Goal: Transaction & Acquisition: Purchase product/service

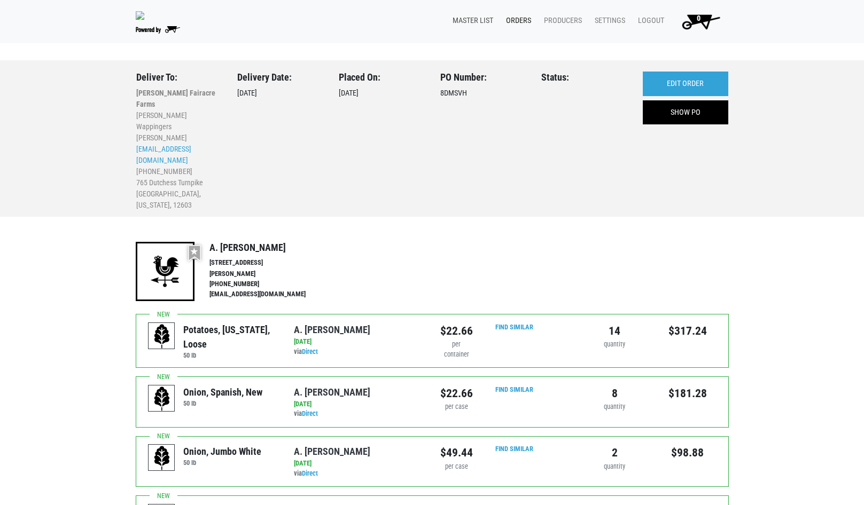
click at [471, 21] on link "Master List" at bounding box center [470, 21] width 53 height 20
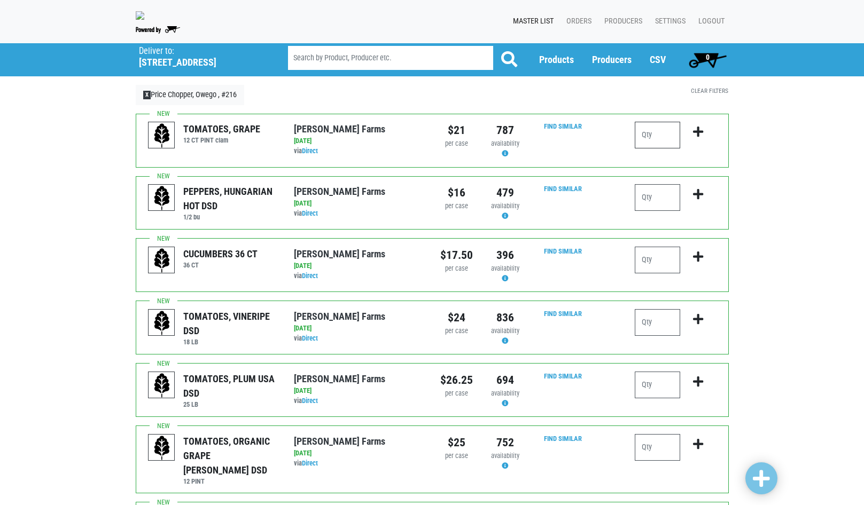
click at [659, 144] on input "number" at bounding box center [656, 135] width 45 height 27
type input "6"
click at [696, 138] on icon "submit" at bounding box center [698, 132] width 10 height 12
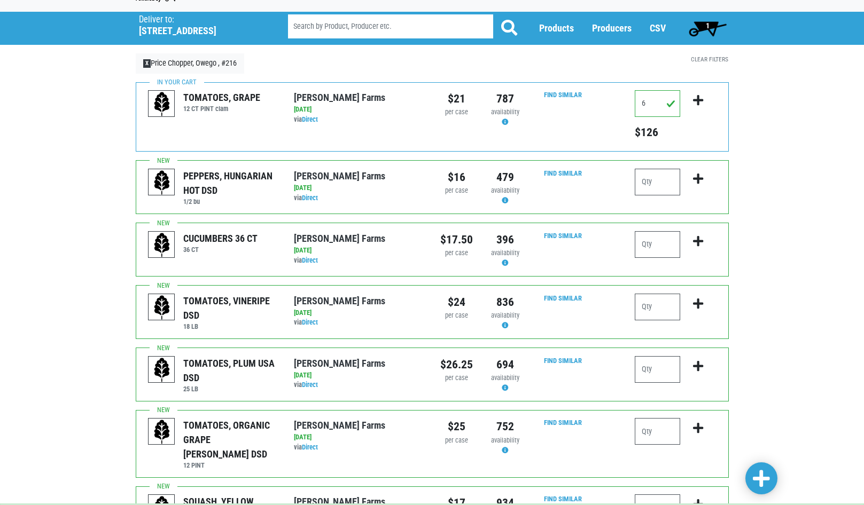
scroll to position [53, 0]
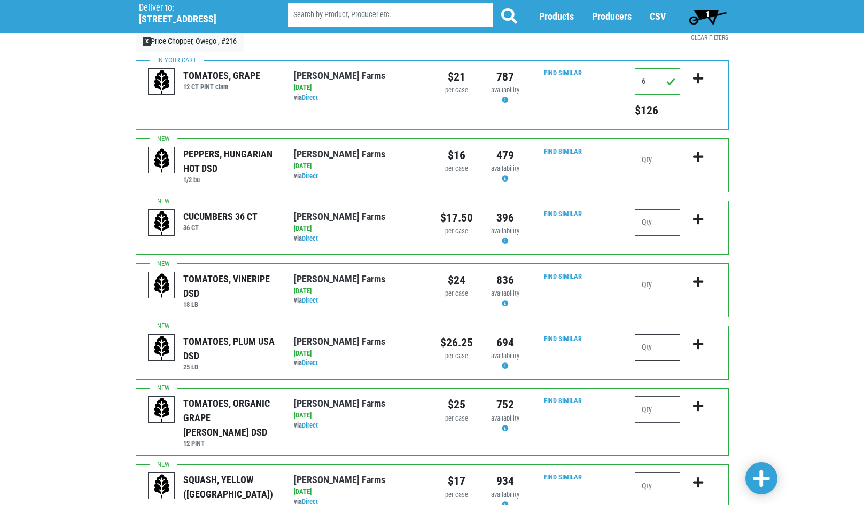
click at [671, 351] on input "number" at bounding box center [656, 347] width 45 height 27
type input "1"
click at [701, 350] on icon "submit" at bounding box center [698, 345] width 10 height 12
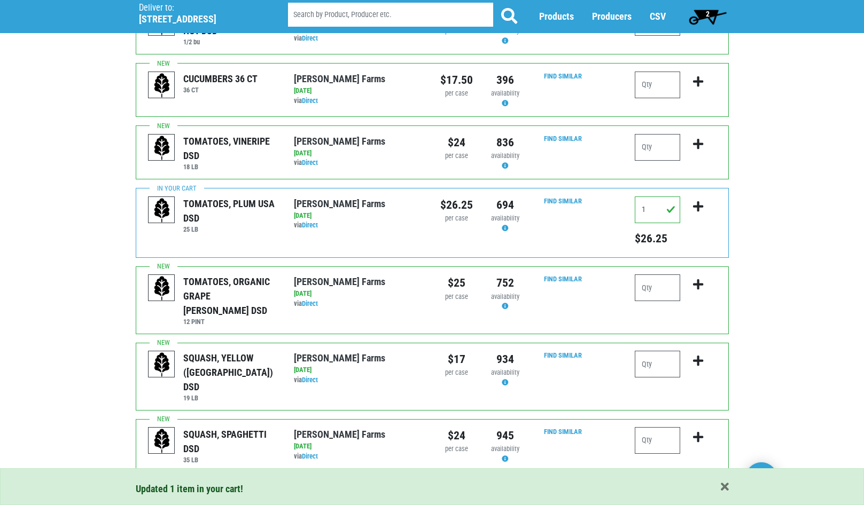
scroll to position [214, 0]
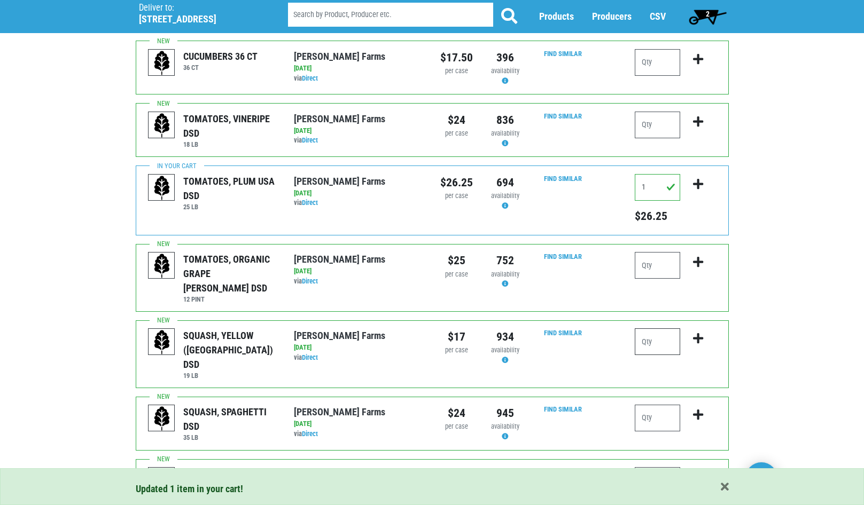
click at [654, 336] on input "number" at bounding box center [656, 341] width 45 height 27
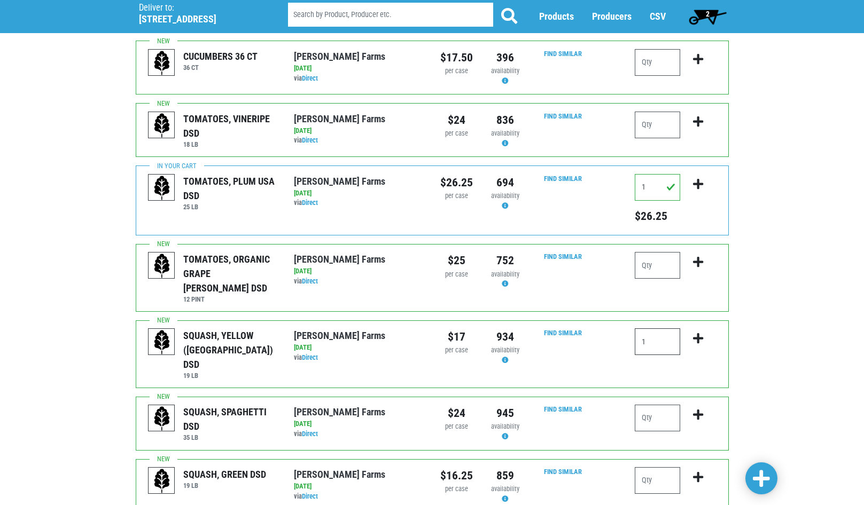
type input "1"
click at [700, 333] on icon "submit" at bounding box center [698, 339] width 10 height 12
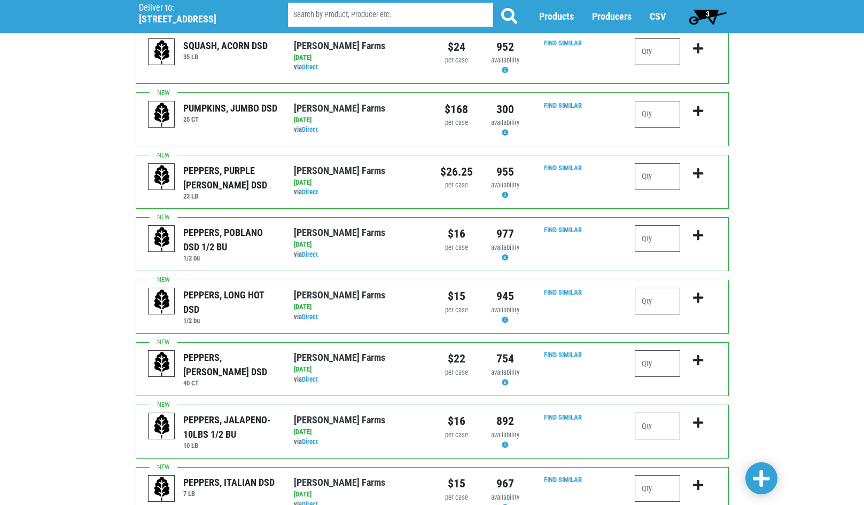
scroll to position [855, 0]
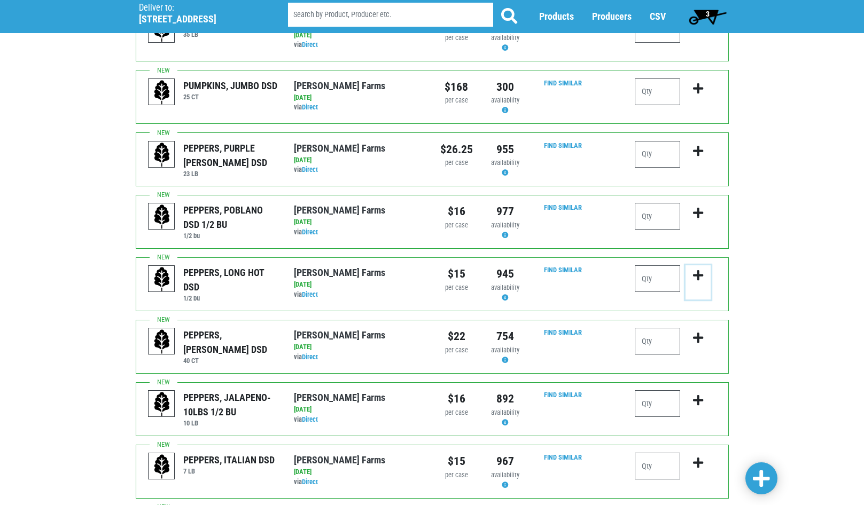
click at [697, 270] on icon "submit" at bounding box center [698, 276] width 10 height 12
click at [669, 265] on input "number" at bounding box center [656, 278] width 45 height 27
type input "1"
click at [676, 328] on input "number" at bounding box center [656, 341] width 45 height 27
type input "2"
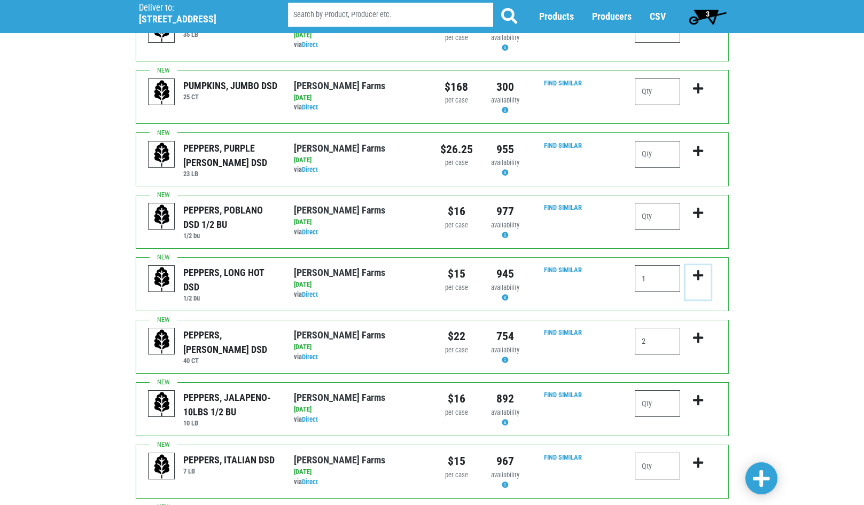
click at [699, 270] on icon "submit" at bounding box center [698, 276] width 10 height 12
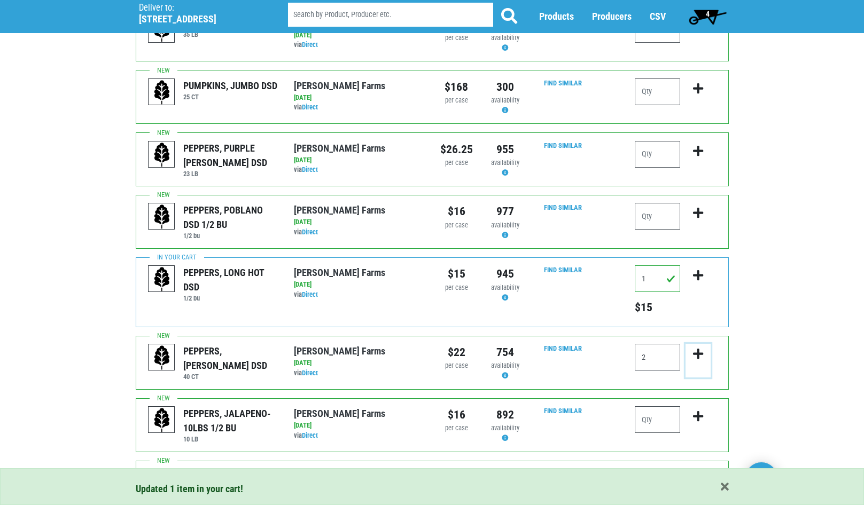
click at [697, 348] on icon "submit" at bounding box center [698, 354] width 10 height 12
click at [698, 348] on icon "submit" at bounding box center [698, 354] width 10 height 12
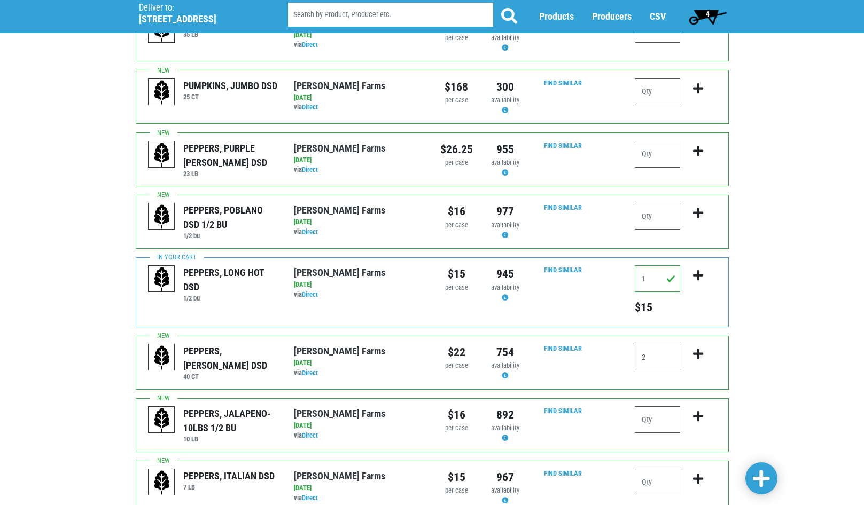
click at [667, 352] on input "2" at bounding box center [656, 357] width 45 height 27
click at [697, 348] on icon "submit" at bounding box center [698, 354] width 10 height 12
click at [667, 355] on input "2" at bounding box center [656, 357] width 45 height 27
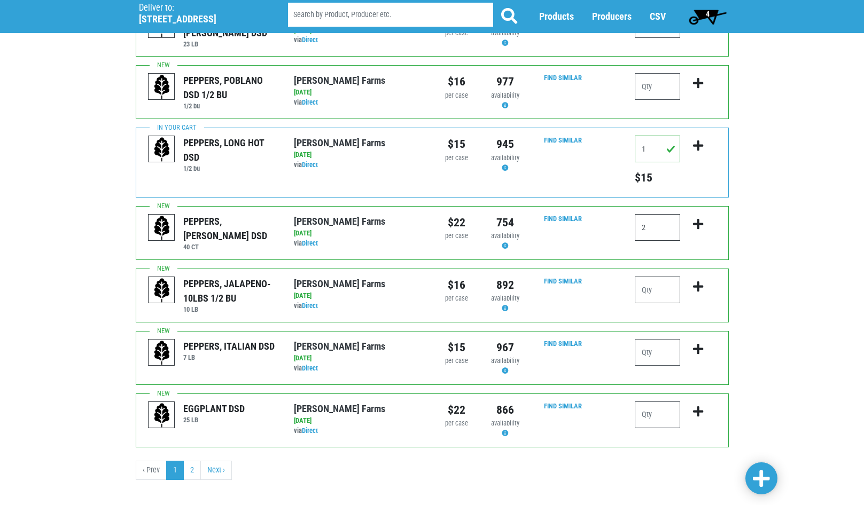
scroll to position [985, 0]
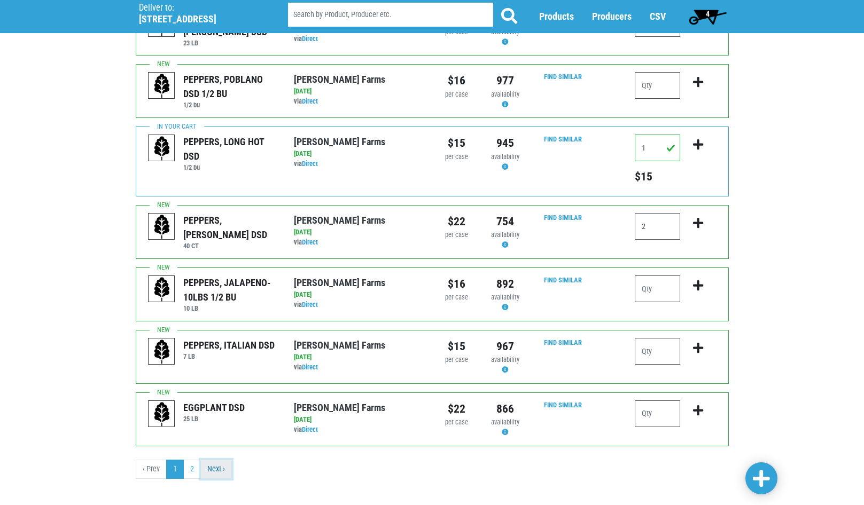
click at [213, 460] on link "Next ›" at bounding box center [216, 469] width 32 height 19
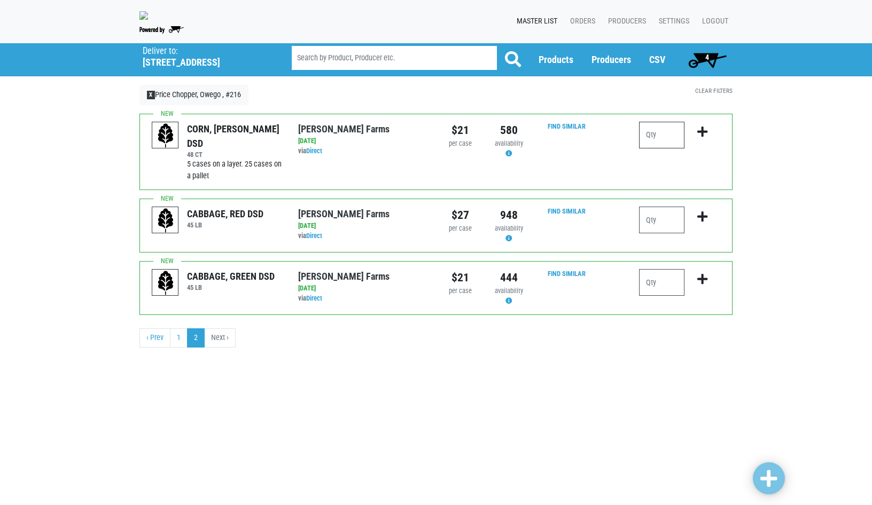
click at [660, 139] on input "number" at bounding box center [661, 135] width 45 height 27
type input "10"
click at [704, 134] on icon "submit" at bounding box center [702, 132] width 10 height 12
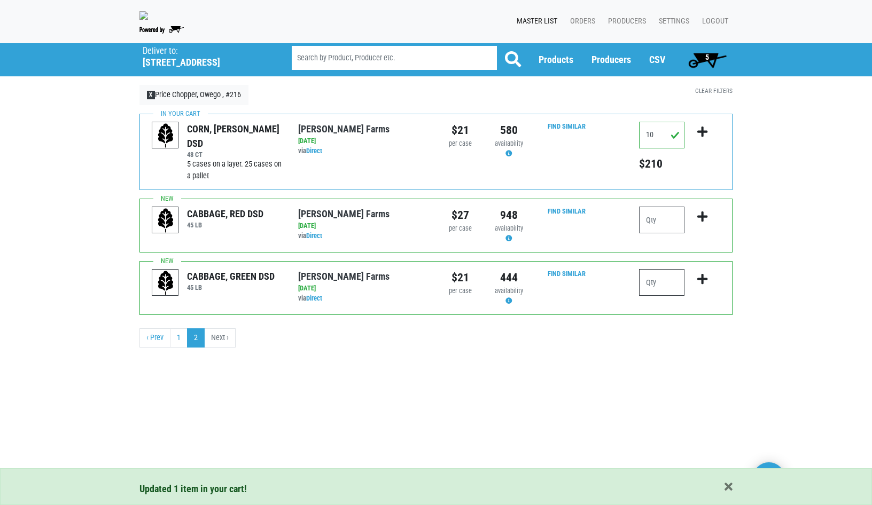
click at [661, 294] on input "number" at bounding box center [661, 282] width 45 height 27
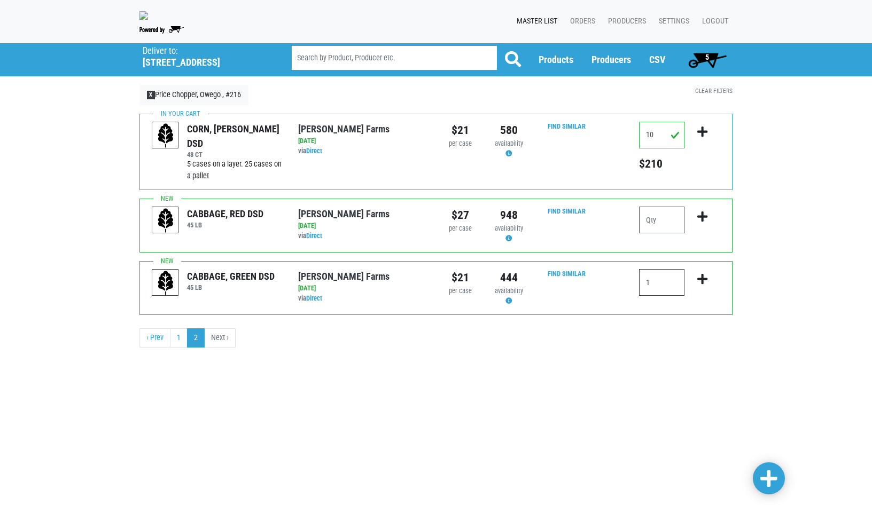
type input "1"
click at [704, 285] on icon "submit" at bounding box center [702, 279] width 10 height 12
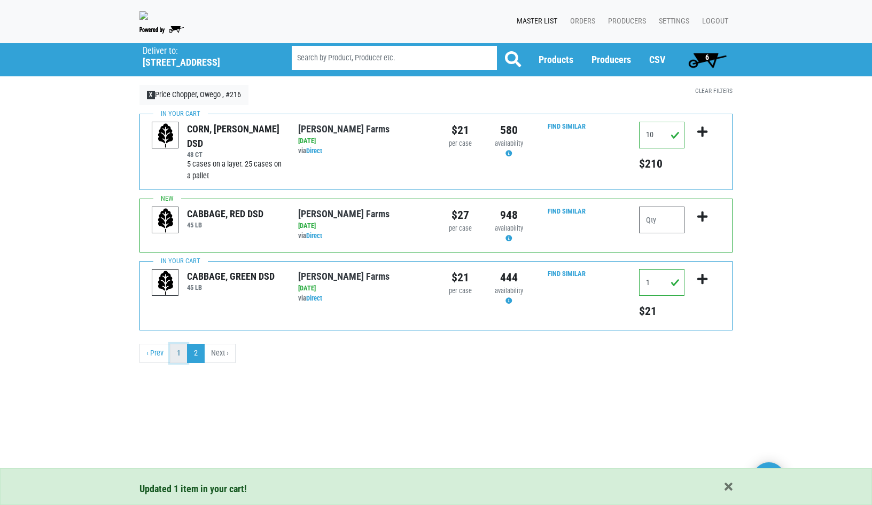
click at [177, 359] on link "1" at bounding box center [179, 353] width 18 height 19
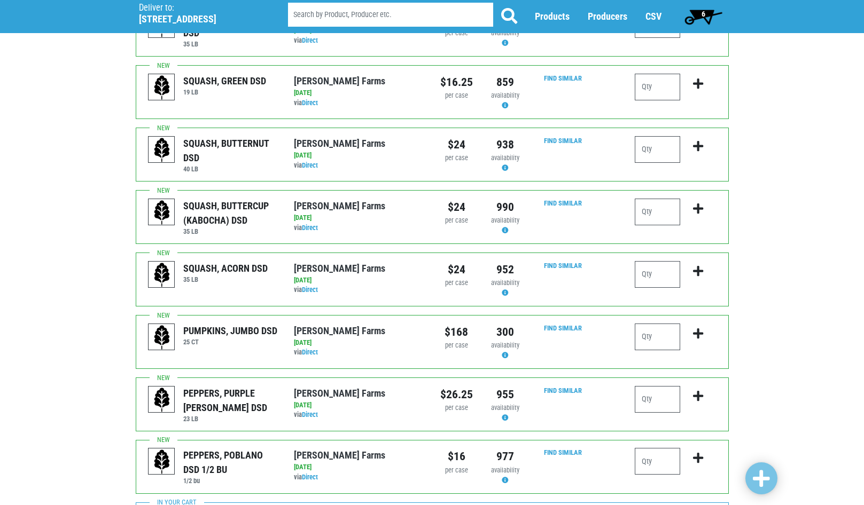
scroll to position [587, 0]
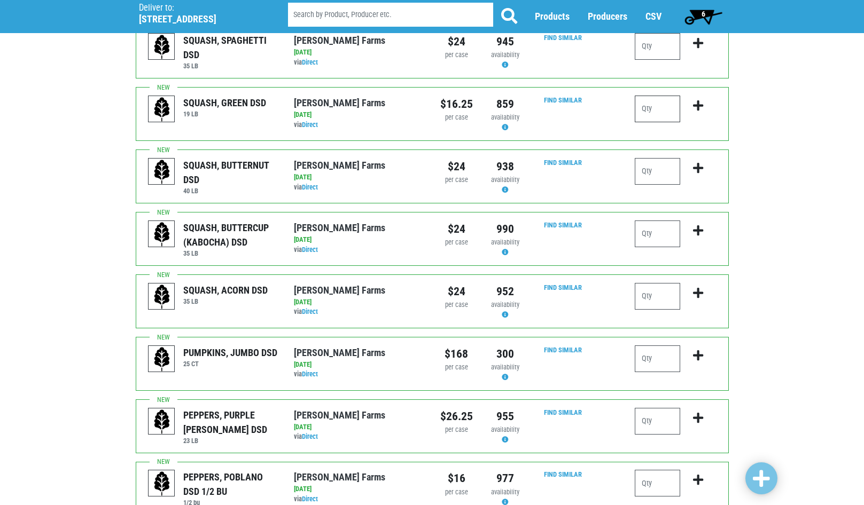
drag, startPoint x: 660, startPoint y: 100, endPoint x: 660, endPoint y: 111, distance: 10.7
click at [664, 122] on div at bounding box center [674, 114] width 97 height 37
click at [657, 106] on input "number" at bounding box center [656, 109] width 45 height 27
type input "1"
click at [697, 100] on icon "submit" at bounding box center [698, 106] width 10 height 12
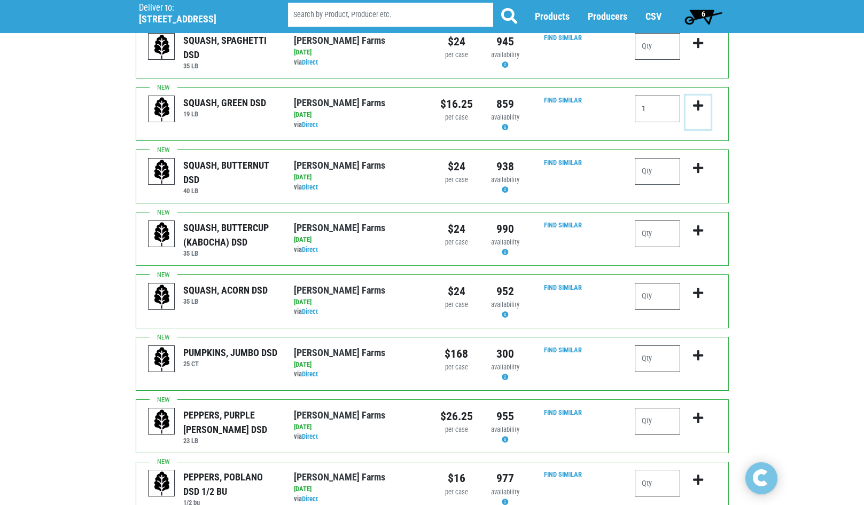
click at [697, 100] on icon "submit" at bounding box center [698, 106] width 10 height 12
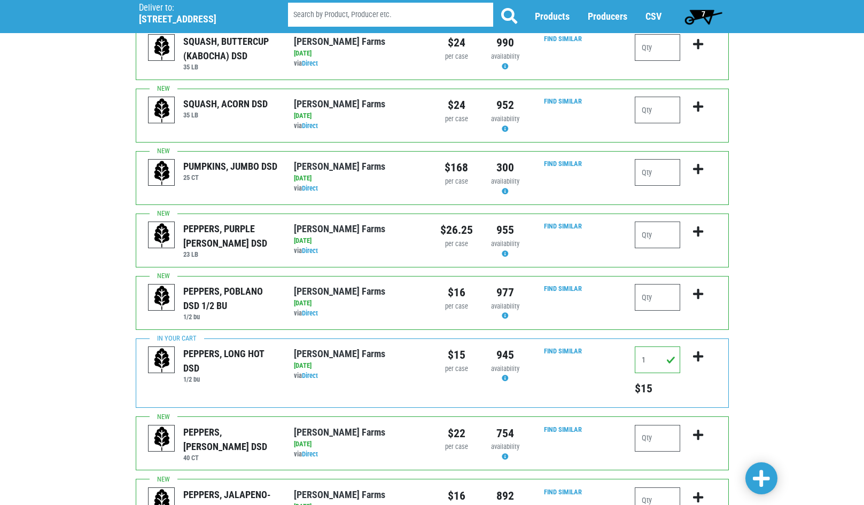
scroll to position [801, 0]
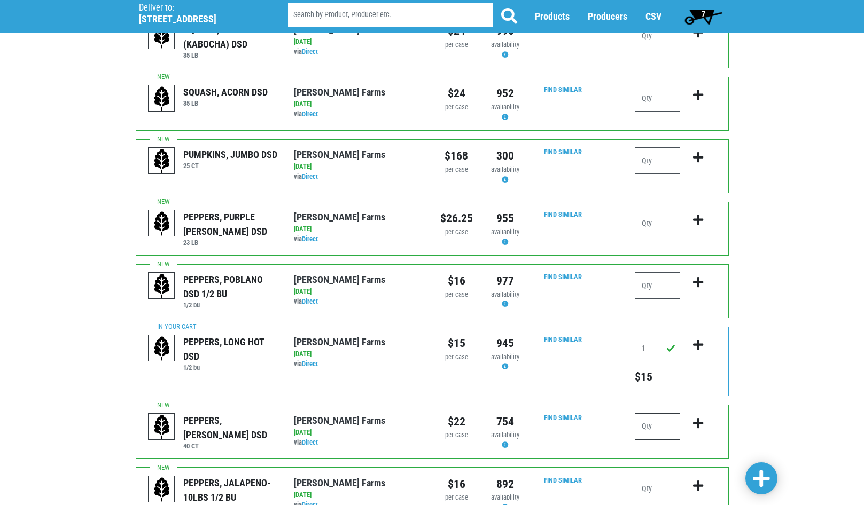
click at [657, 421] on input "number" at bounding box center [656, 426] width 45 height 27
type input "2"
click at [694, 418] on icon "submit" at bounding box center [698, 424] width 10 height 12
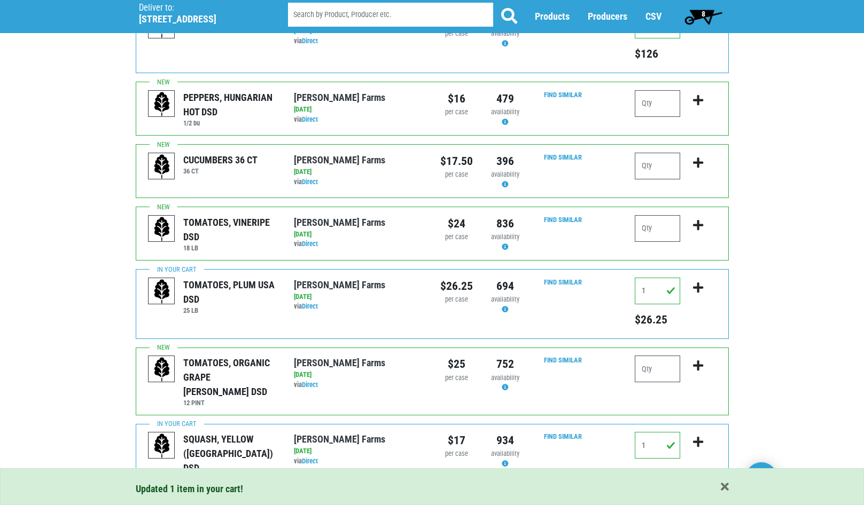
scroll to position [109, 0]
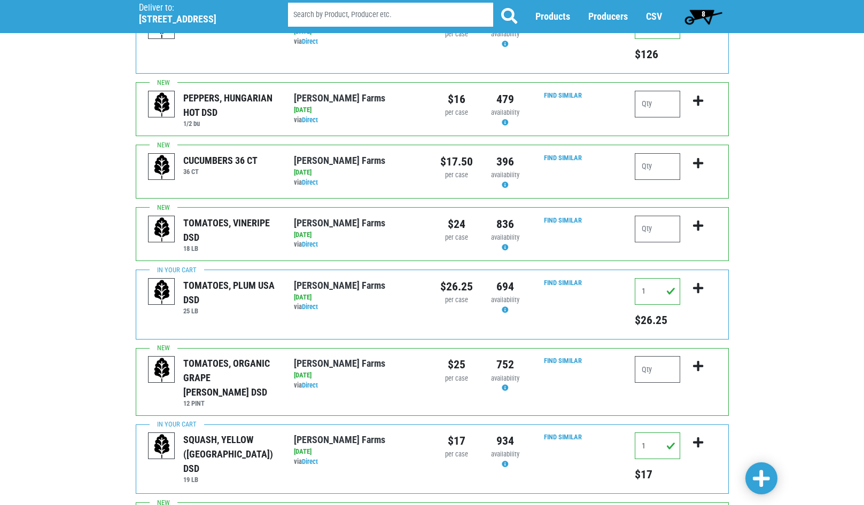
click at [698, 7] on span "8" at bounding box center [703, 16] width 48 height 21
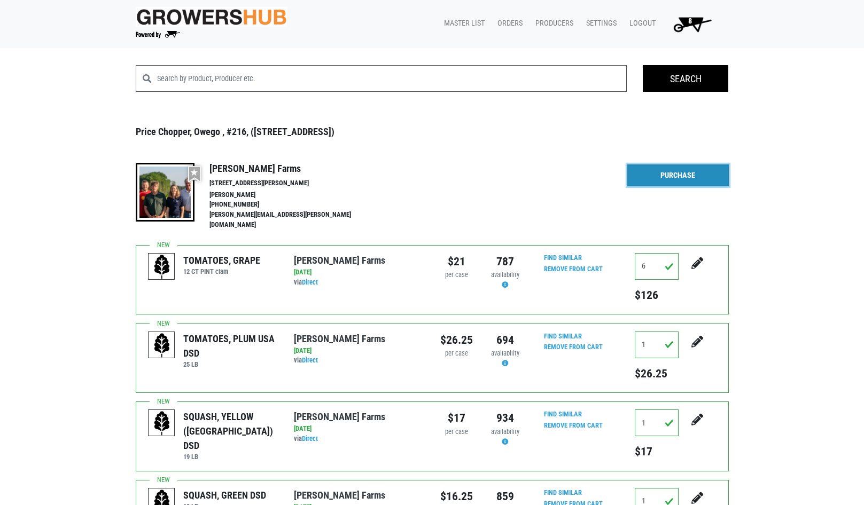
click at [664, 170] on link "Purchase" at bounding box center [677, 175] width 101 height 22
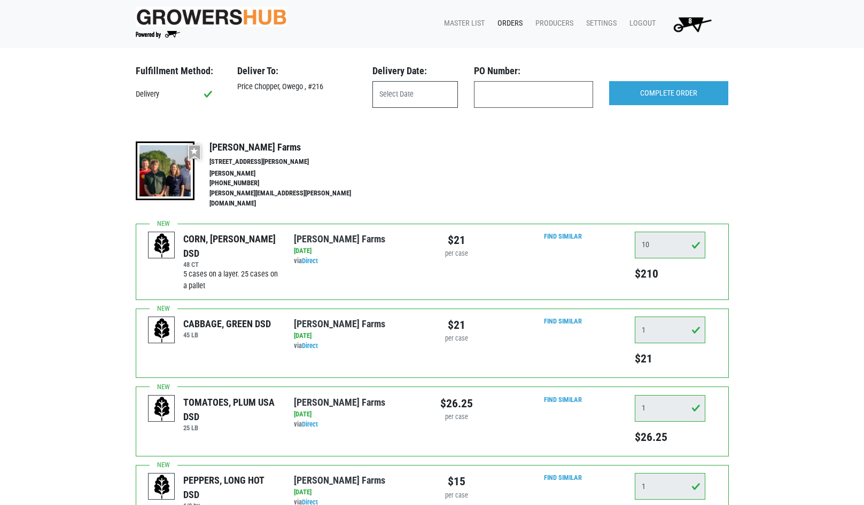
click at [437, 97] on input "text" at bounding box center [414, 94] width 85 height 27
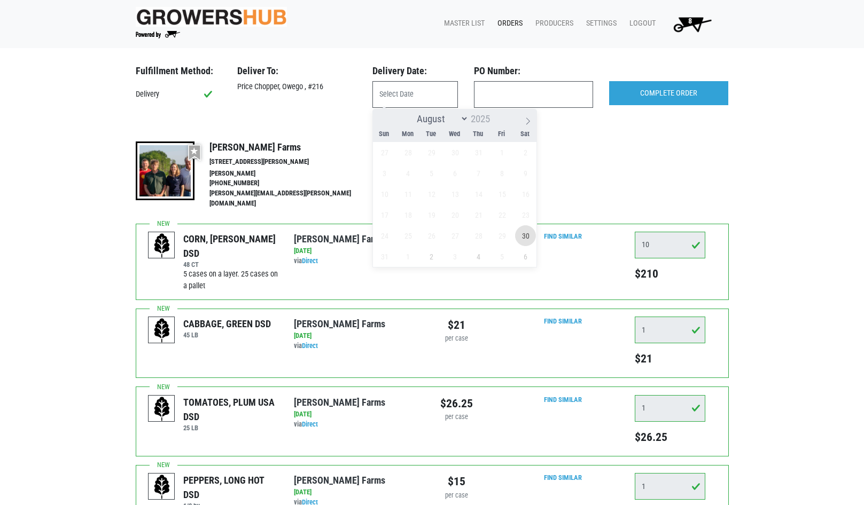
click at [528, 238] on span "30" at bounding box center [525, 235] width 21 height 21
type input "[DATE]"
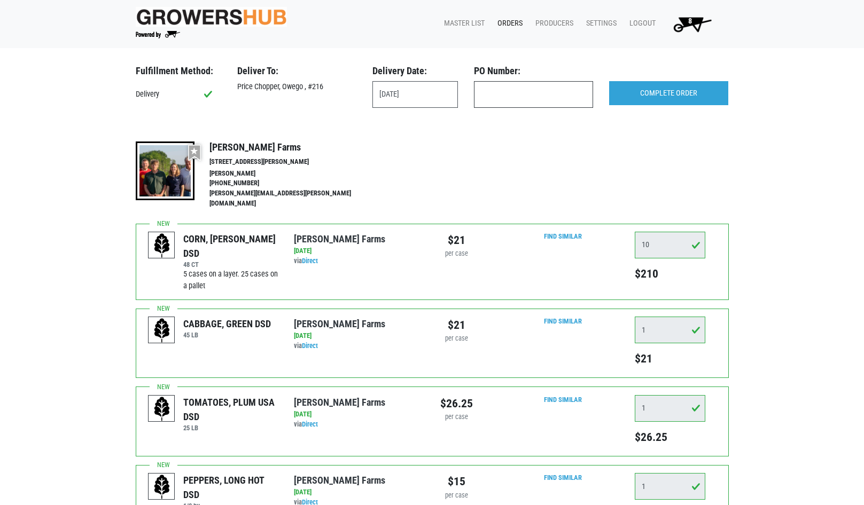
click at [550, 81] on input "text" at bounding box center [533, 94] width 119 height 27
type input "produce"
click at [647, 90] on input "COMPLETE ORDER" at bounding box center [668, 93] width 119 height 25
